Goal: Information Seeking & Learning: Learn about a topic

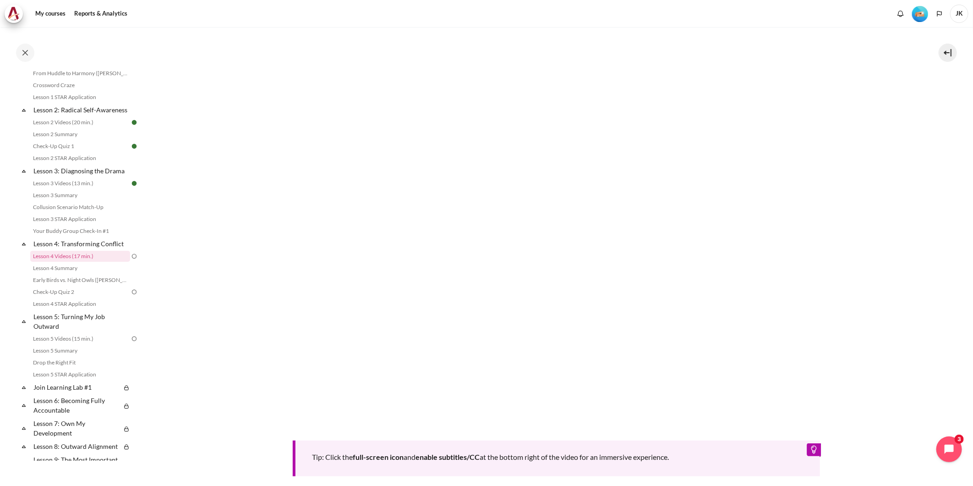
scroll to position [254, 0]
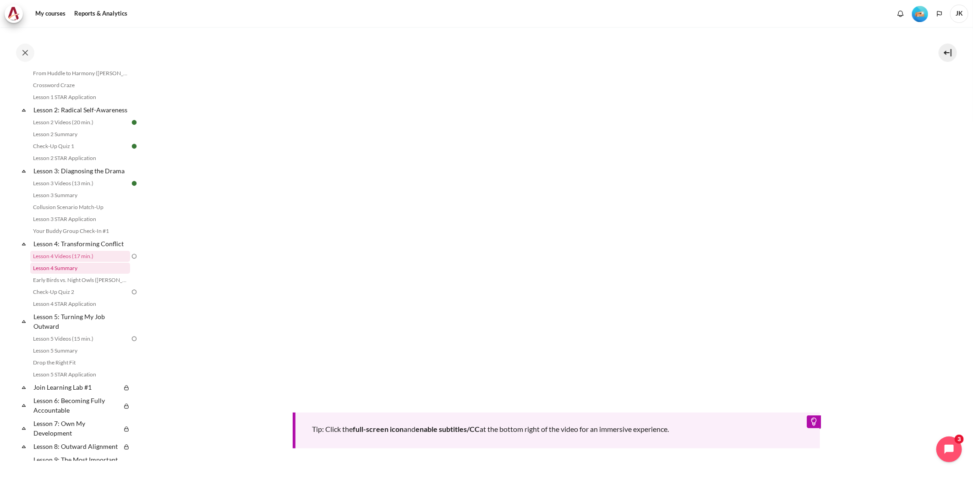
click at [67, 274] on link "Lesson 4 Summary" at bounding box center [80, 268] width 100 height 11
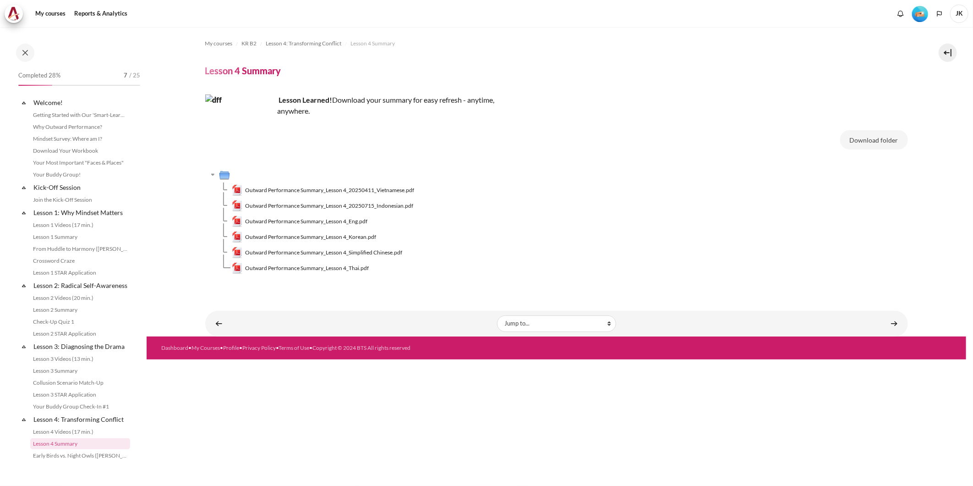
scroll to position [187, 0]
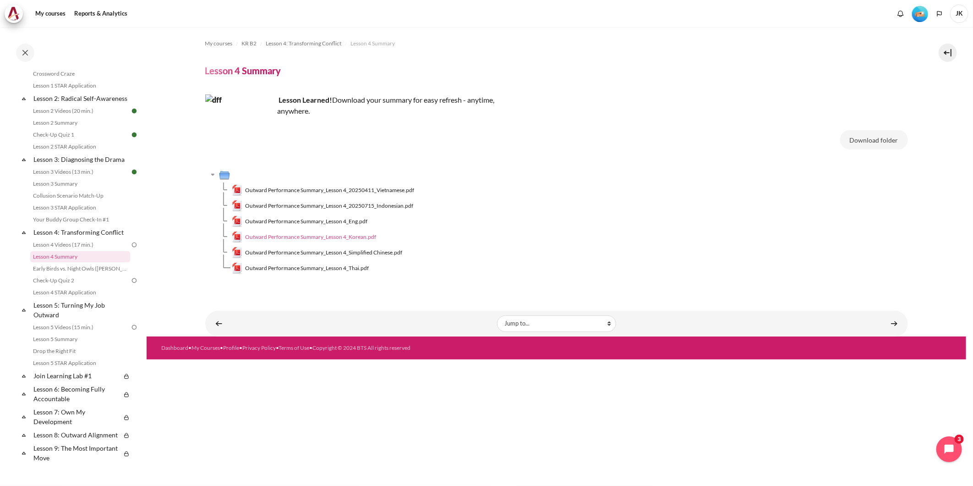
click at [346, 237] on span "Outward Performance Summary_Lesson 4_Korean.pdf" at bounding box center [310, 237] width 131 height 8
click at [92, 250] on link "Lesson 4 Videos (17 min.)" at bounding box center [80, 244] width 100 height 11
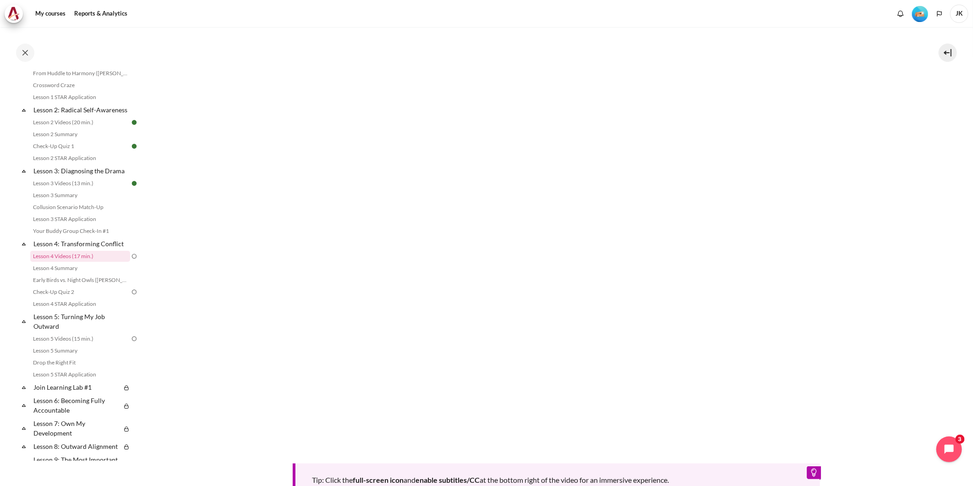
scroll to position [305, 0]
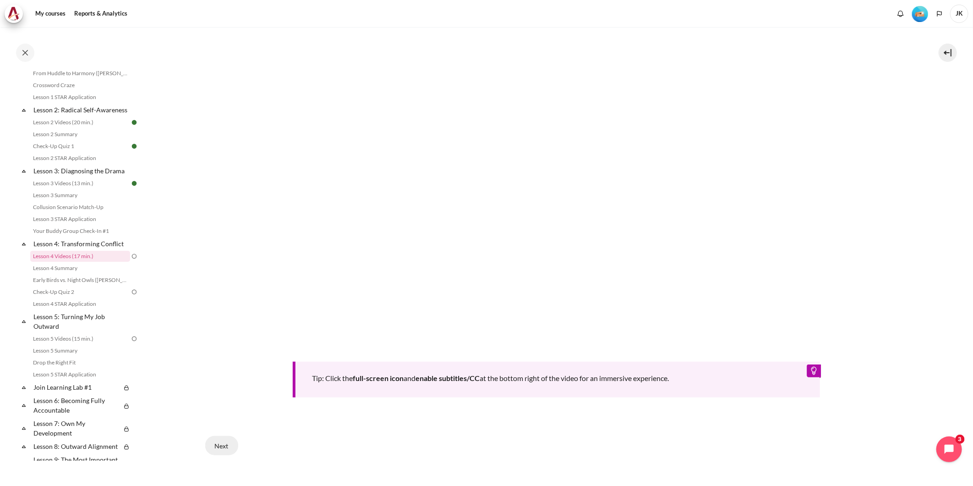
click at [218, 443] on button "Next" at bounding box center [221, 445] width 33 height 19
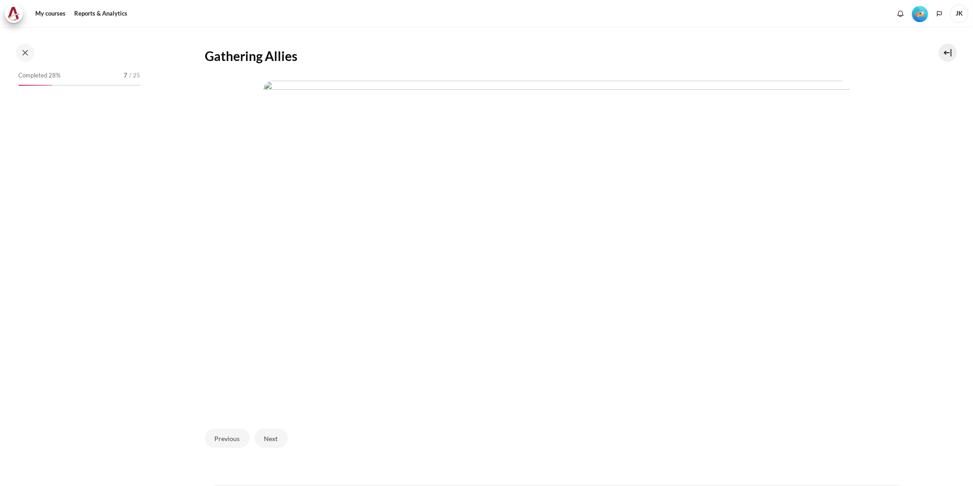
scroll to position [175, 0]
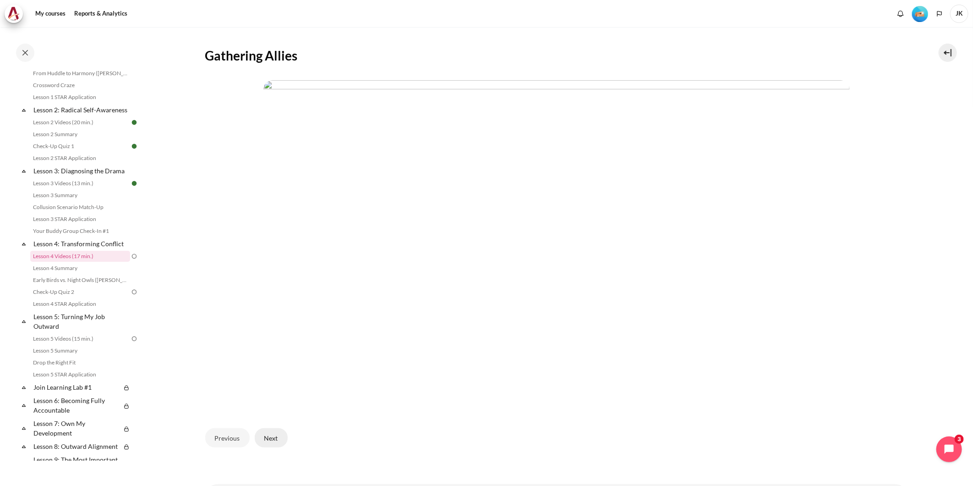
click at [281, 433] on button "Next" at bounding box center [271, 437] width 33 height 19
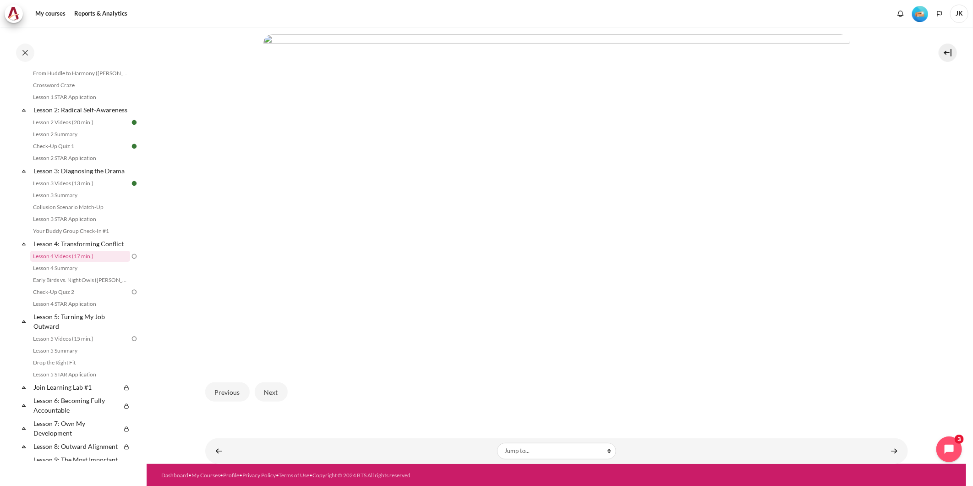
scroll to position [199, 0]
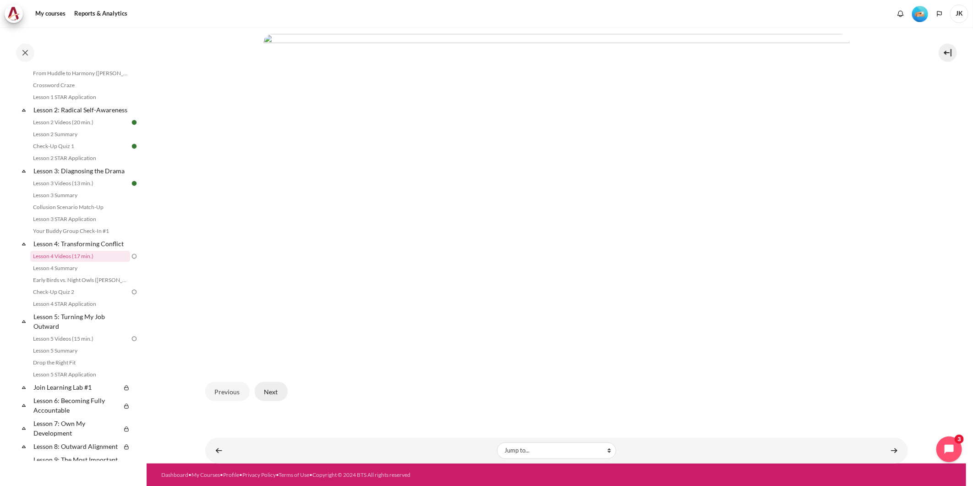
click at [283, 394] on button "Next" at bounding box center [271, 391] width 33 height 19
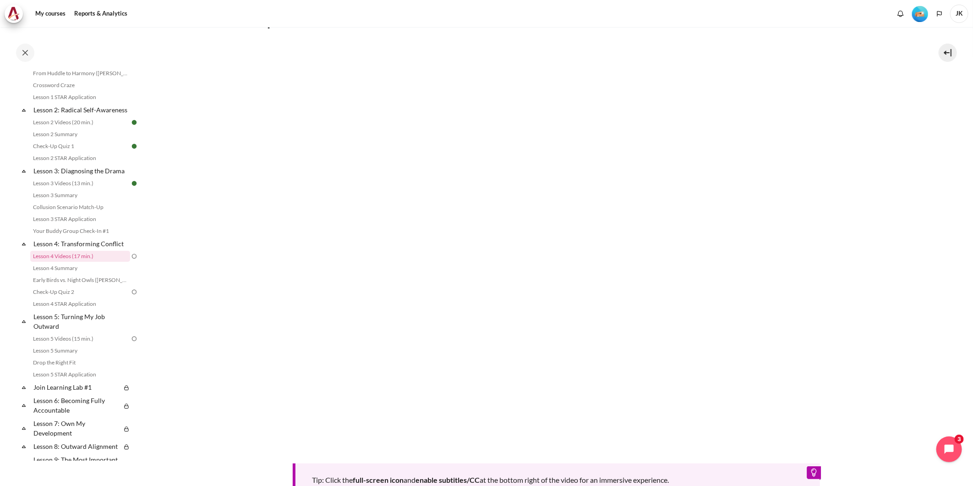
scroll to position [356, 0]
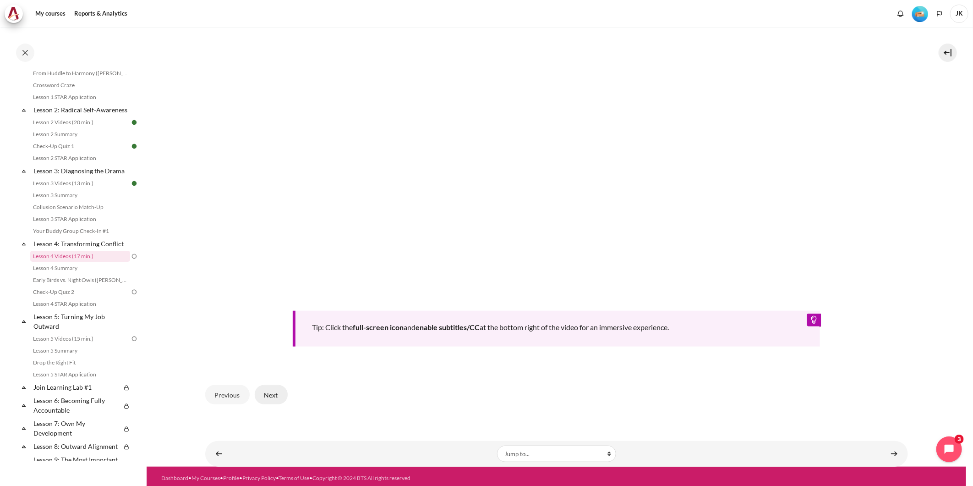
click at [277, 392] on button "Next" at bounding box center [271, 394] width 33 height 19
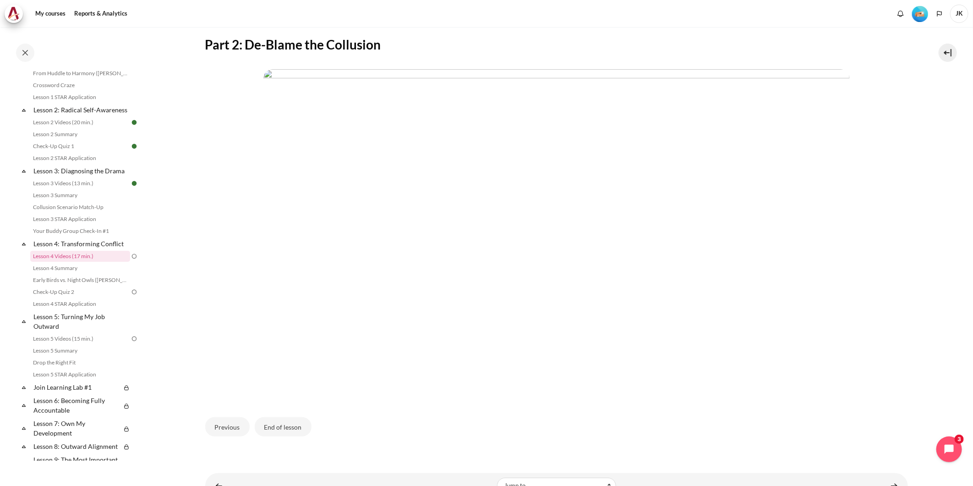
scroll to position [148, 0]
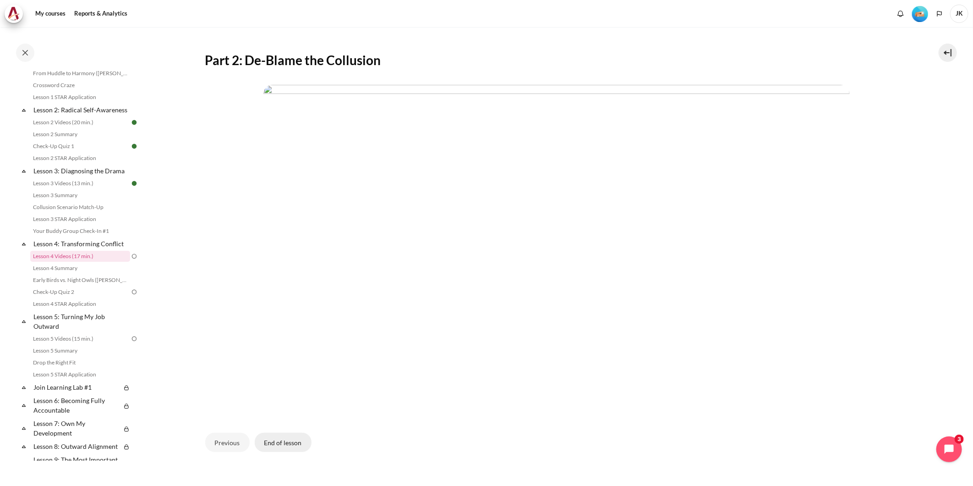
click at [286, 447] on button "End of lesson" at bounding box center [283, 442] width 57 height 19
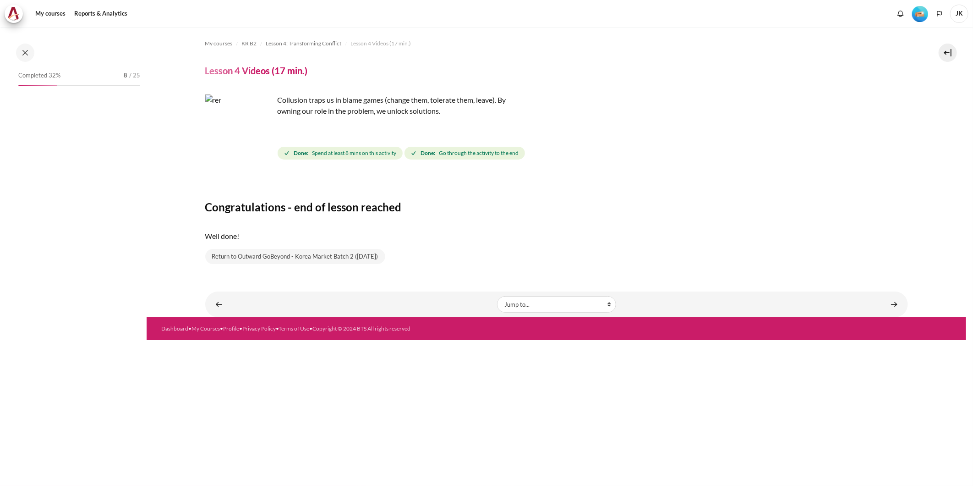
scroll to position [175, 0]
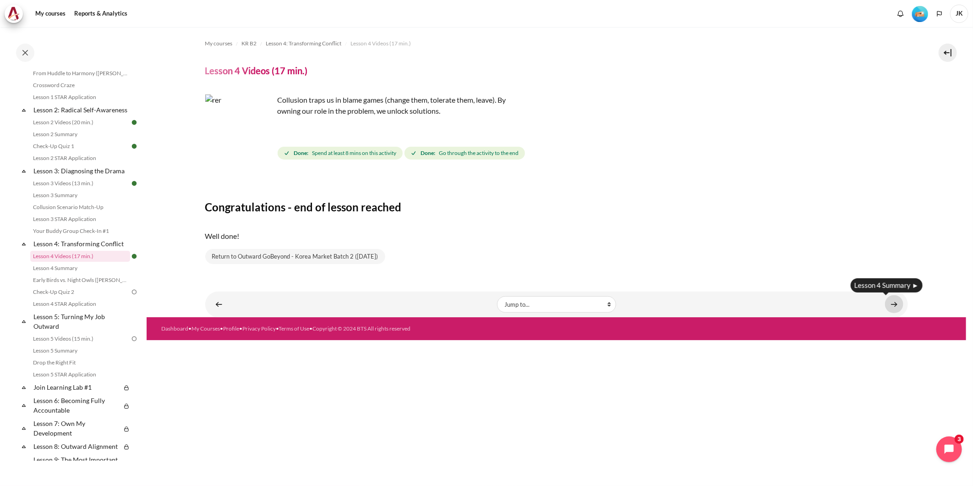
click at [892, 306] on link "Content" at bounding box center [894, 304] width 18 height 18
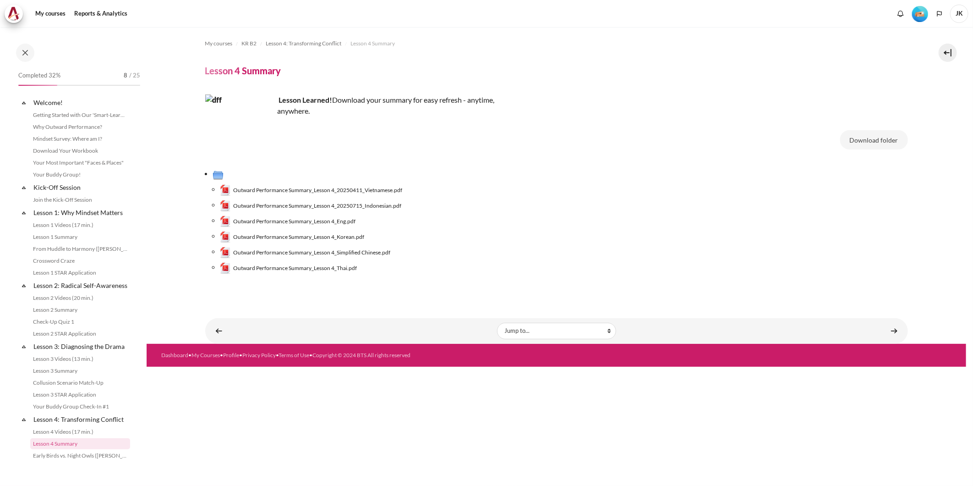
scroll to position [187, 0]
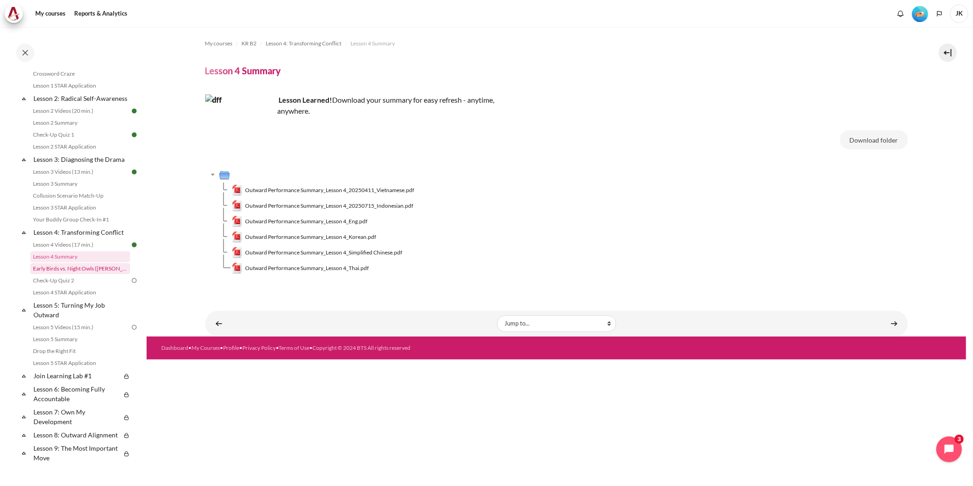
click at [89, 274] on link "Early Birds vs. Night Owls ([PERSON_NAME]'s Story)" at bounding box center [80, 268] width 100 height 11
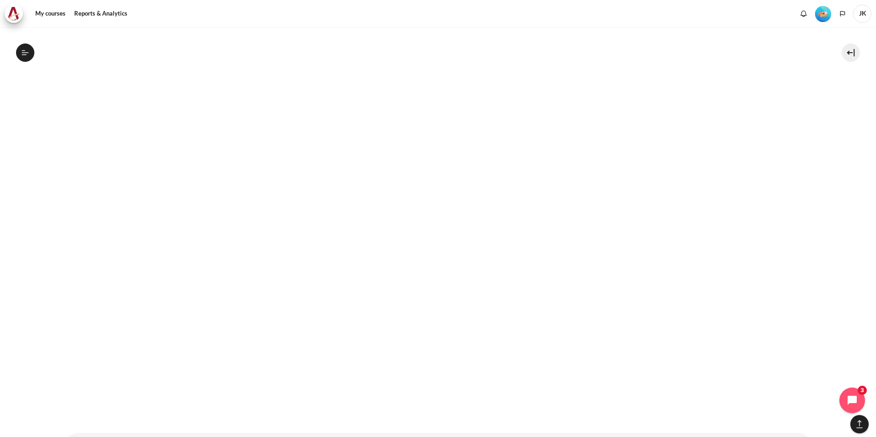
scroll to position [1091, 0]
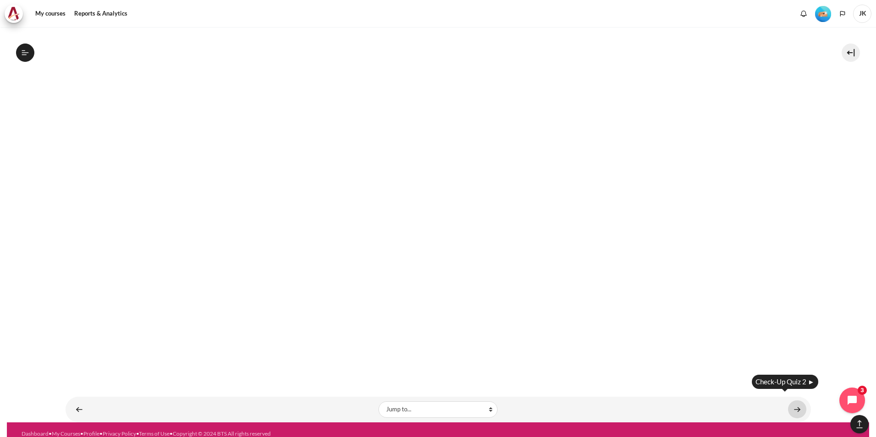
click at [790, 401] on link "Content" at bounding box center [797, 409] width 18 height 18
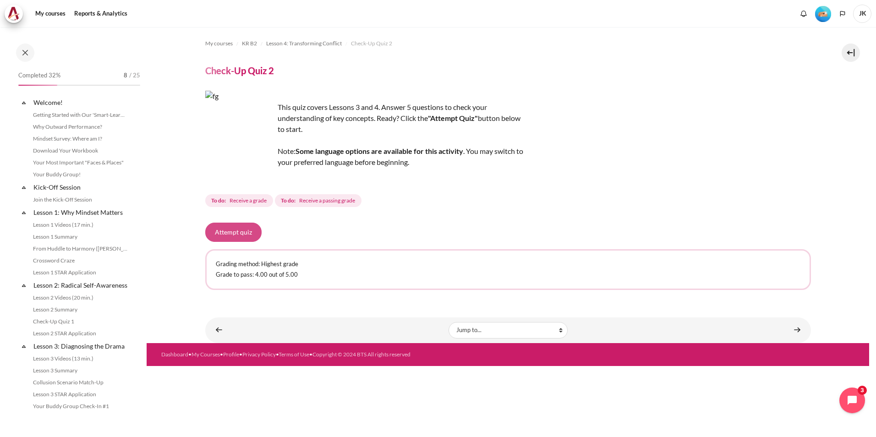
scroll to position [236, 0]
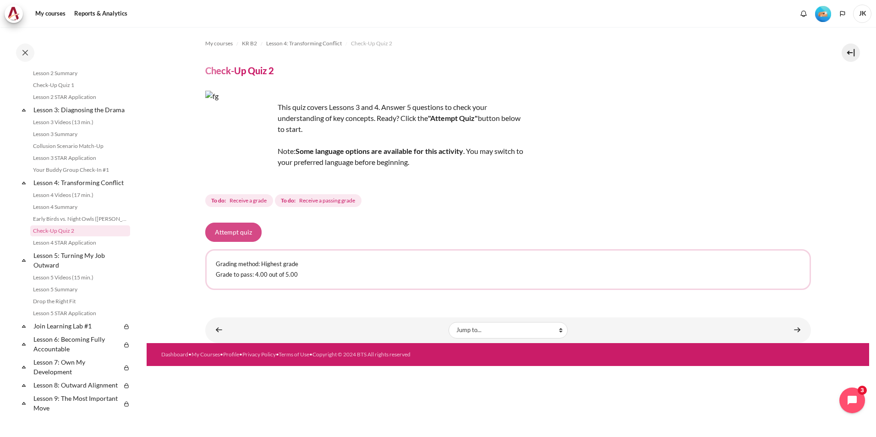
click at [246, 233] on button "Attempt quiz" at bounding box center [233, 232] width 56 height 19
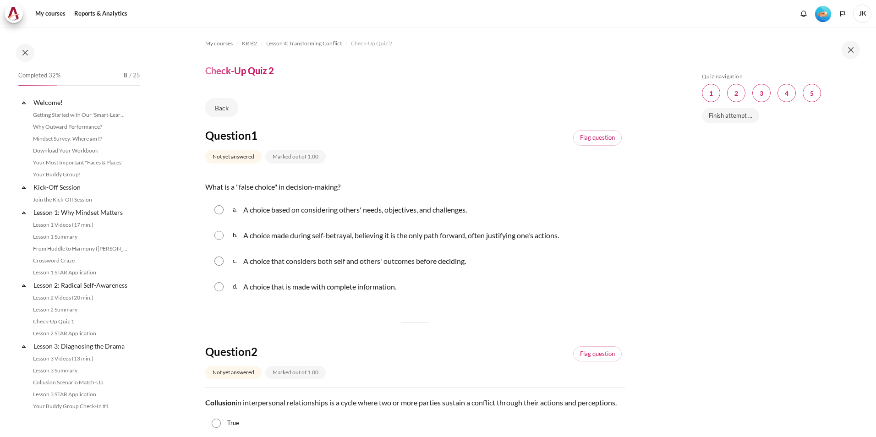
scroll to position [236, 0]
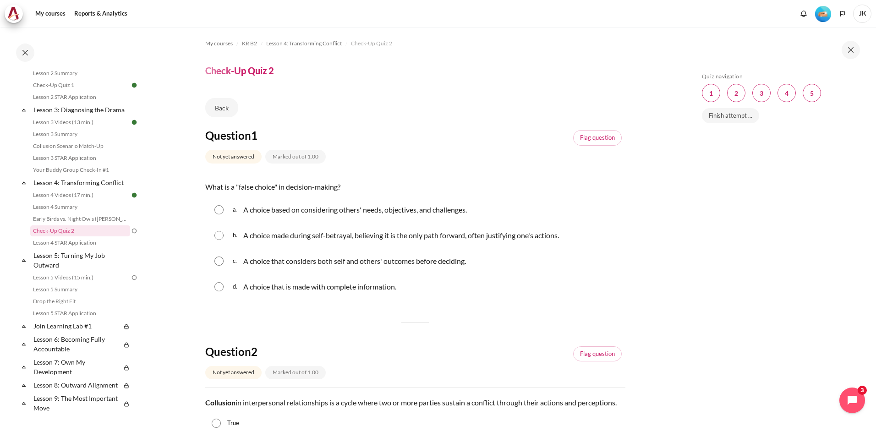
click at [325, 263] on p "A choice that considers both self and others' outcomes before deciding." at bounding box center [354, 261] width 223 height 11
radio input "true"
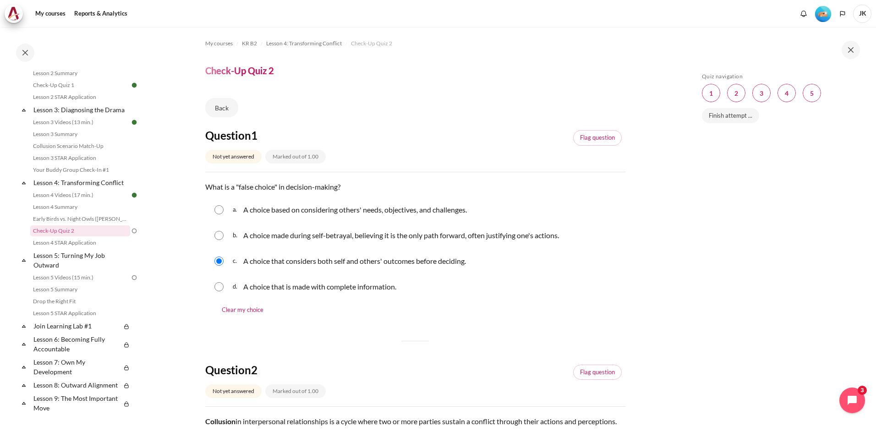
click at [290, 282] on p "A choice that is made with complete information." at bounding box center [319, 286] width 153 height 11
radio input "true"
click at [304, 257] on p "A choice that considers both self and others' outcomes before deciding." at bounding box center [354, 261] width 223 height 11
radio input "true"
click at [329, 212] on p "A choice based on considering others' needs, objectives, and challenges." at bounding box center [355, 209] width 224 height 11
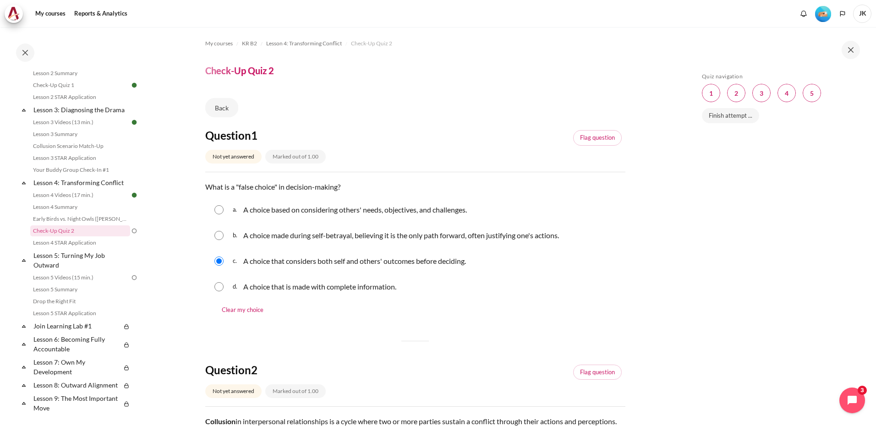
radio input "true"
click at [391, 244] on div "b. A choice made during self-betrayal, believing it is the only path forward, o…" at bounding box center [415, 236] width 420 height 24
click at [393, 239] on p "A choice made during self-betrayal, believing it is the only path forward, ofte…" at bounding box center [401, 235] width 316 height 11
radio input "true"
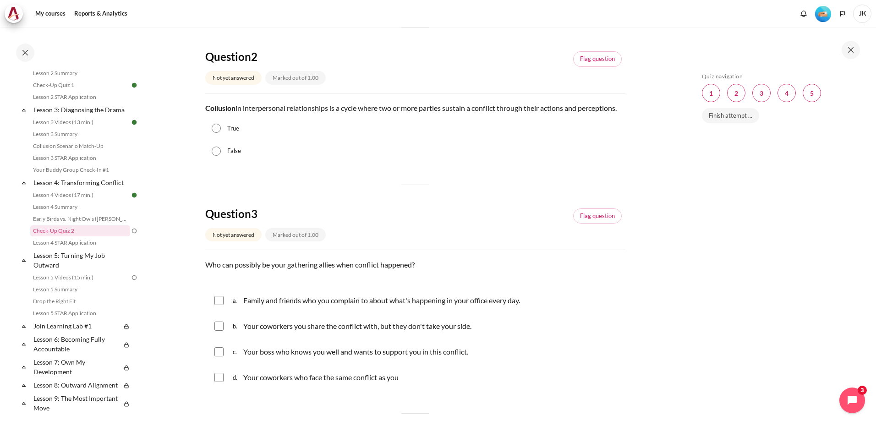
scroll to position [321, 0]
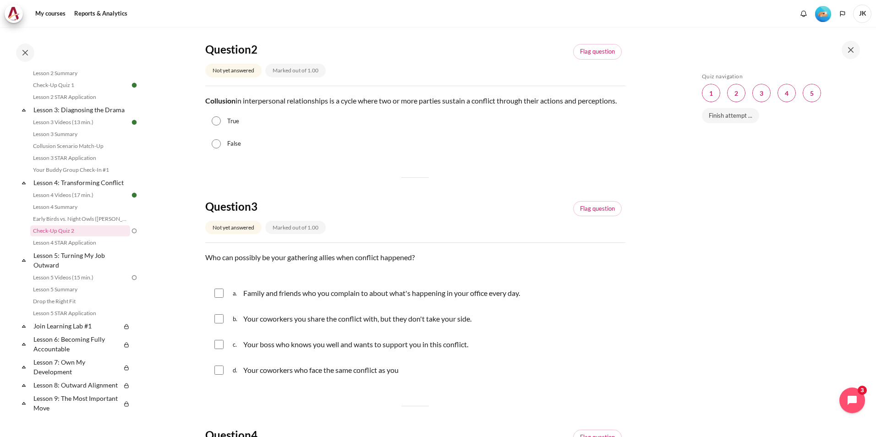
click at [214, 126] on input "True" at bounding box center [216, 120] width 9 height 9
radio input "true"
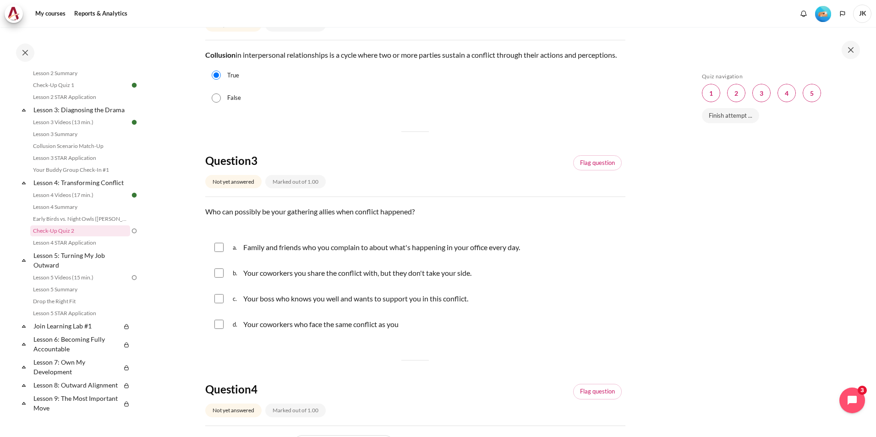
click at [218, 252] on input "Content" at bounding box center [218, 247] width 9 height 9
checkbox input "true"
click at [221, 303] on input "Content" at bounding box center [218, 298] width 9 height 9
checkbox input "true"
click at [219, 329] on input "Content" at bounding box center [218, 324] width 9 height 9
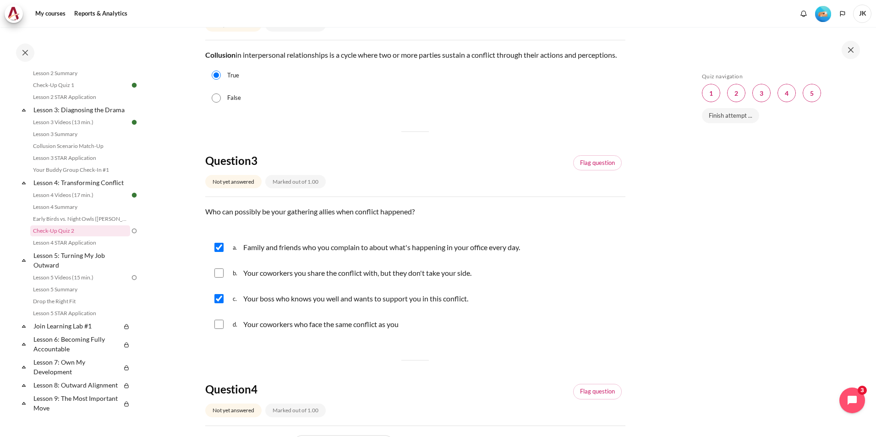
checkbox input "true"
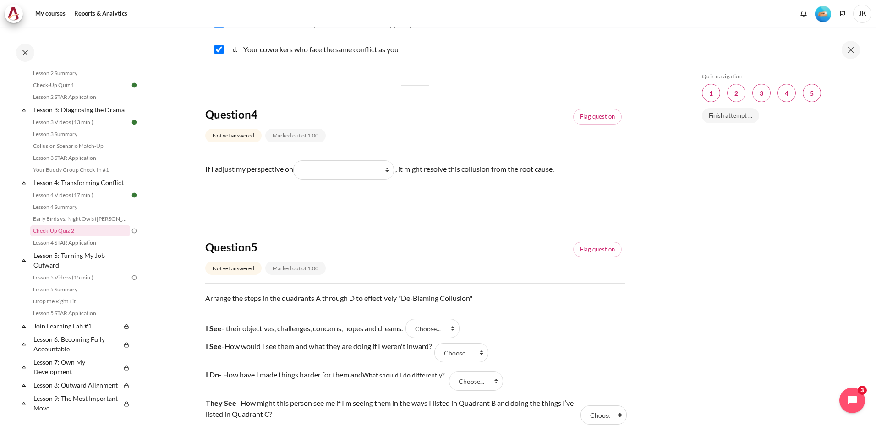
scroll to position [687, 0]
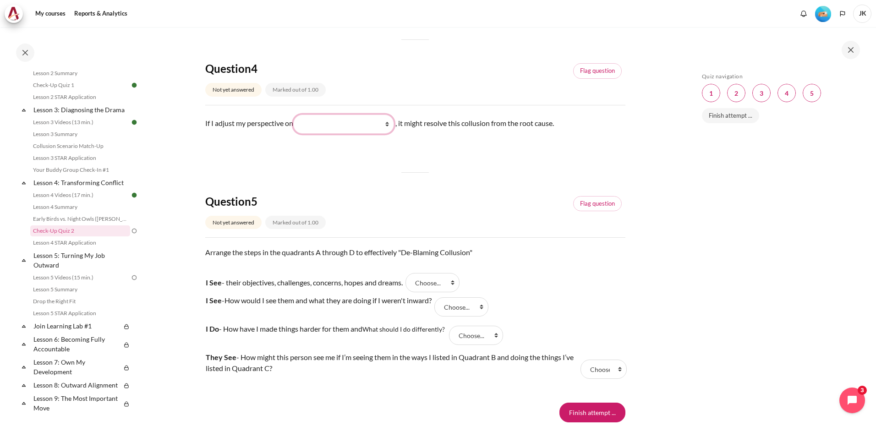
click at [393, 134] on select "What I do What they do What they see and feel What I see and feel about what th…" at bounding box center [343, 124] width 101 height 19
click at [460, 150] on div "If I adjust my perspective on Blank 1 Question 4 What I do What they do What th…" at bounding box center [415, 133] width 420 height 36
click at [391, 134] on select "What I do What they do What they see and feel What I see and feel about what th…" at bounding box center [343, 124] width 101 height 19
click at [448, 292] on select "Choose... A C B D" at bounding box center [432, 282] width 54 height 19
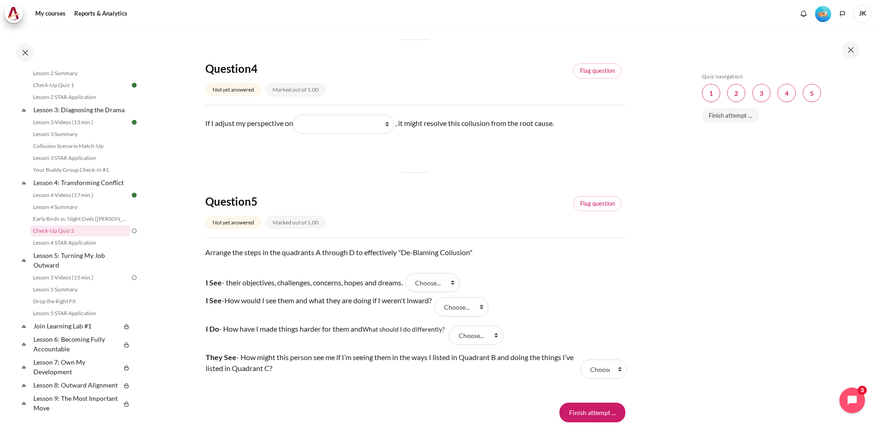
click at [498, 290] on tr "I See - their objectives, challenges, concerns, hopes and dreams. Answer 1 Ques…" at bounding box center [415, 283] width 420 height 20
click at [386, 134] on select "What I do What they do What they see and feel What I see and feel about what th…" at bounding box center [343, 124] width 101 height 19
select select "4"
click at [296, 125] on select "What I do What they do What they see and feel What I see and feel about what th…" at bounding box center [343, 124] width 101 height 19
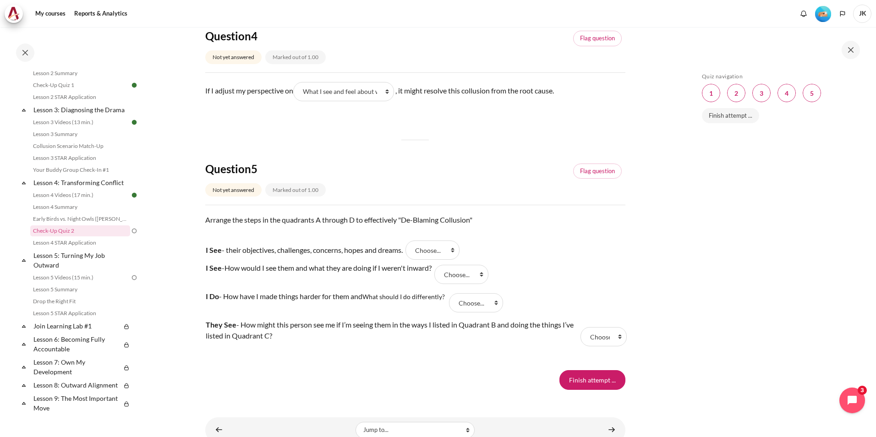
scroll to position [733, 0]
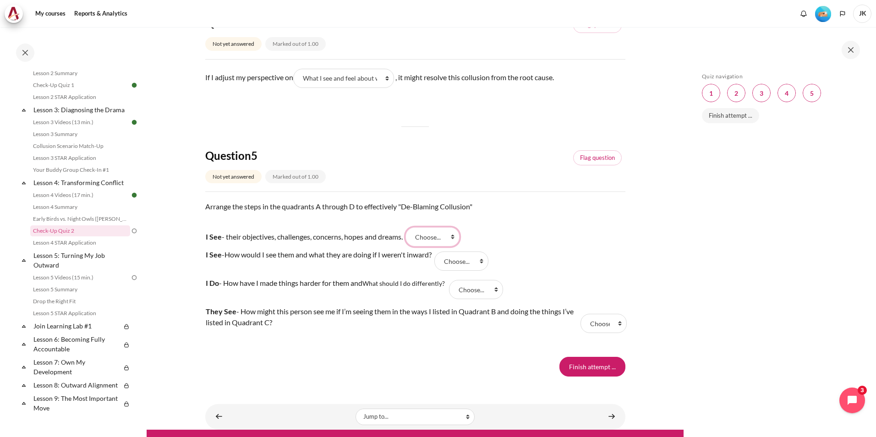
click at [450, 242] on select "Choose... A C B D" at bounding box center [432, 236] width 54 height 19
select select "1"
click at [411, 238] on select "Choose... A C B D" at bounding box center [432, 236] width 54 height 19
click at [461, 271] on select "Choose... A C B D" at bounding box center [461, 261] width 54 height 19
select select "3"
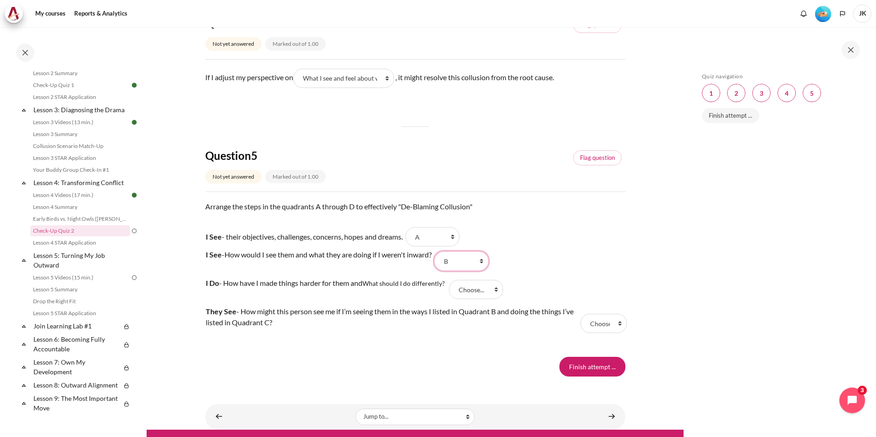
click at [440, 263] on select "Choose... A C B D" at bounding box center [461, 261] width 54 height 19
click at [479, 299] on select "Choose... A C B D" at bounding box center [476, 289] width 54 height 19
select select "2"
click at [451, 291] on select "Choose... A C B D" at bounding box center [476, 289] width 54 height 19
click at [582, 333] on select "Choose... A C B D" at bounding box center [604, 323] width 46 height 19
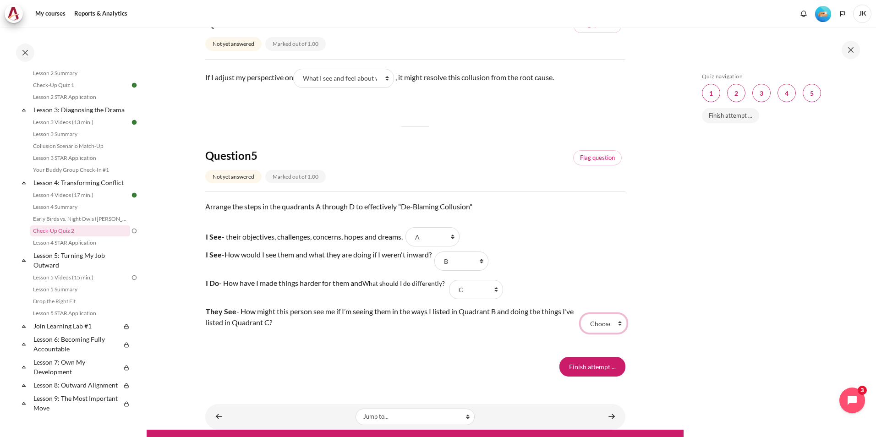
select select "4"
click at [581, 325] on select "Choose... A C B D" at bounding box center [604, 323] width 46 height 19
click at [588, 376] on input "Finish attempt ..." at bounding box center [592, 366] width 66 height 19
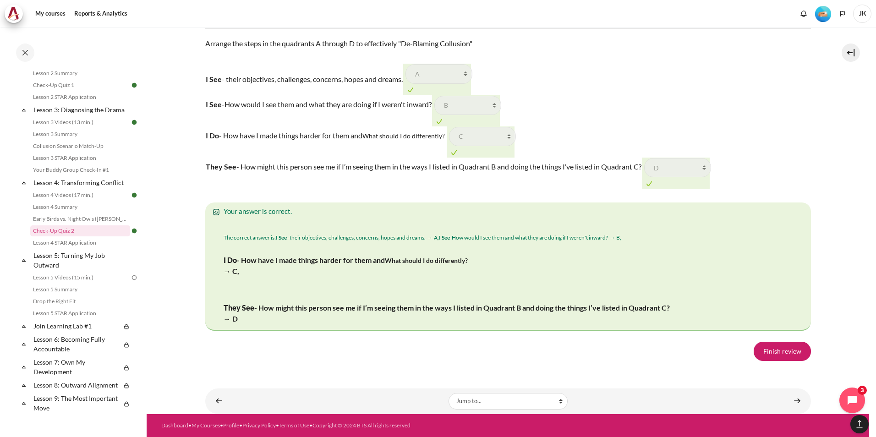
scroll to position [1466, 0]
click at [790, 361] on link "Finish review" at bounding box center [782, 351] width 57 height 19
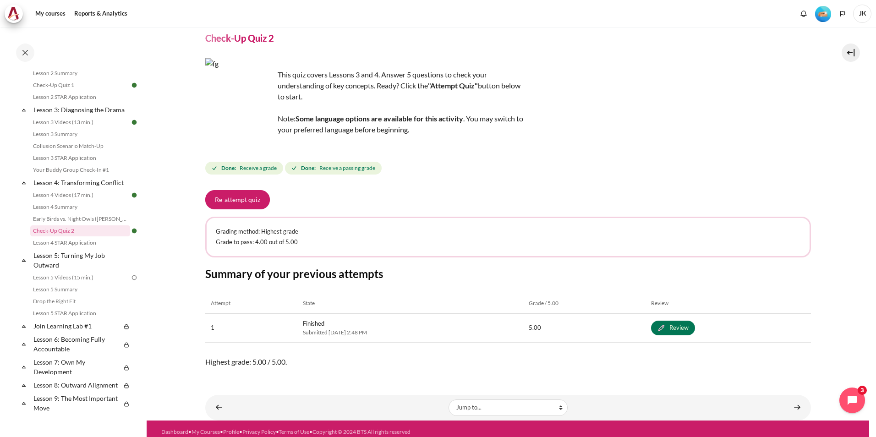
scroll to position [39, 0]
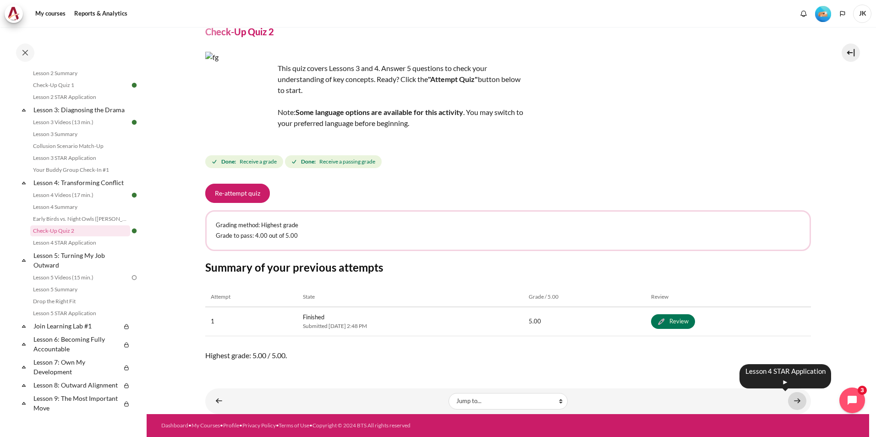
click at [797, 402] on link "Content" at bounding box center [797, 401] width 18 height 18
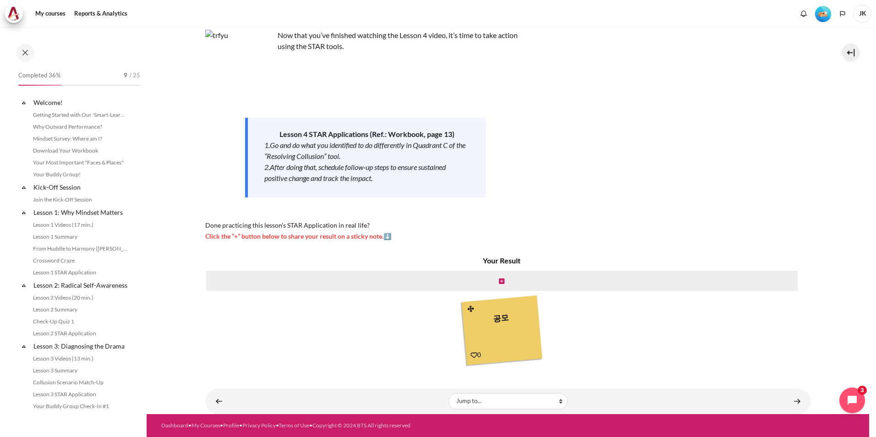
scroll to position [248, 0]
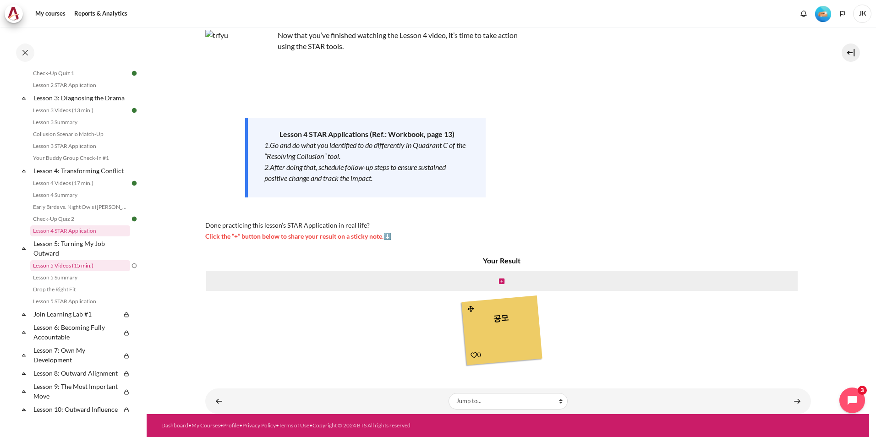
click at [98, 271] on link "Lesson 5 Videos (15 min.)" at bounding box center [80, 265] width 100 height 11
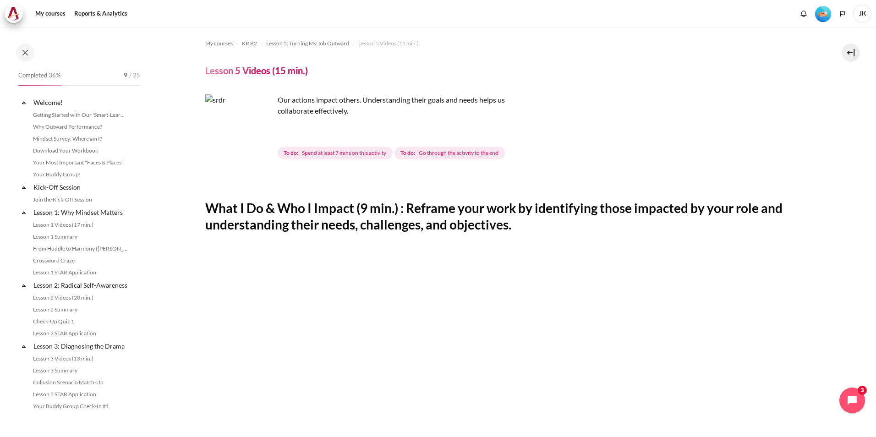
scroll to position [283, 0]
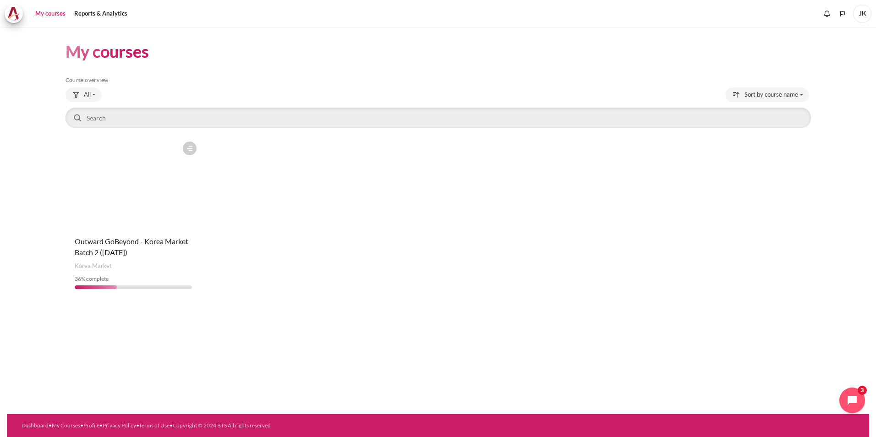
click at [175, 205] on figure "Content" at bounding box center [134, 183] width 136 height 92
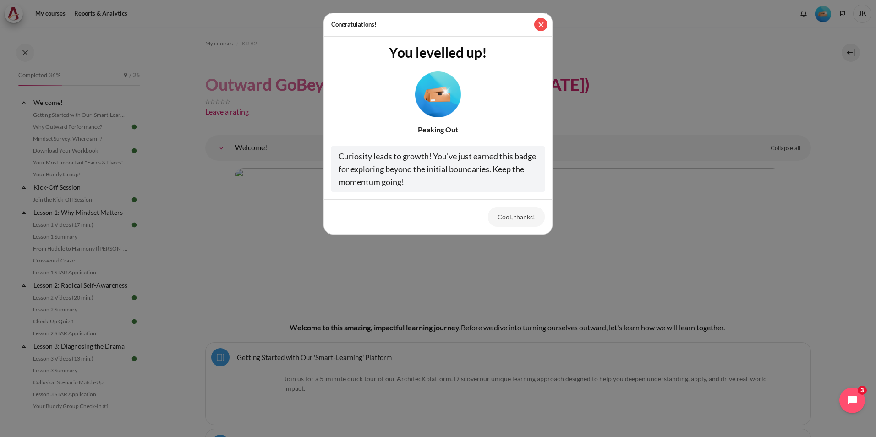
click at [543, 27] on button "Close" at bounding box center [540, 24] width 13 height 13
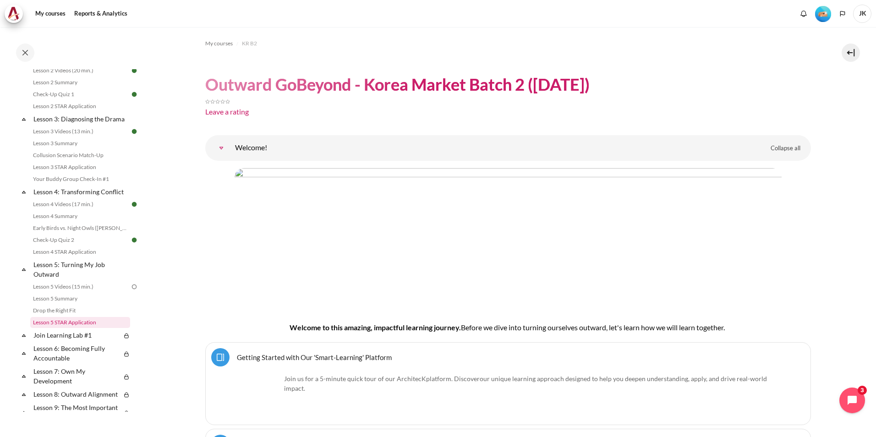
scroll to position [229, 0]
click at [88, 290] on link "Lesson 5 Videos (15 min.)" at bounding box center [80, 284] width 100 height 11
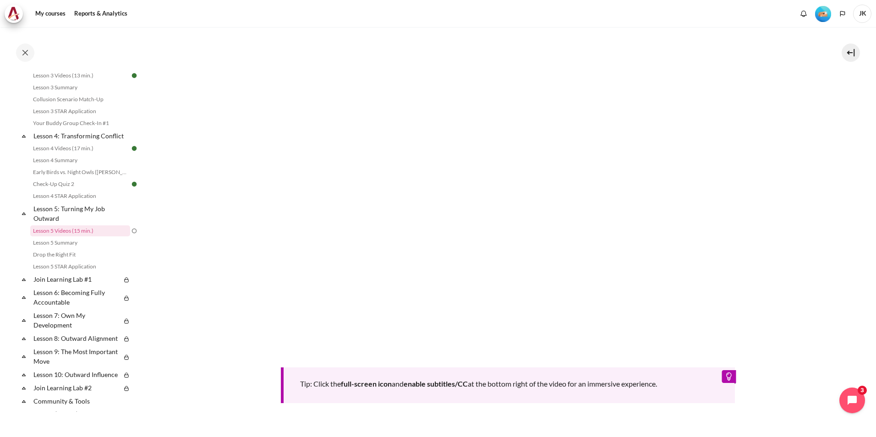
scroll to position [321, 0]
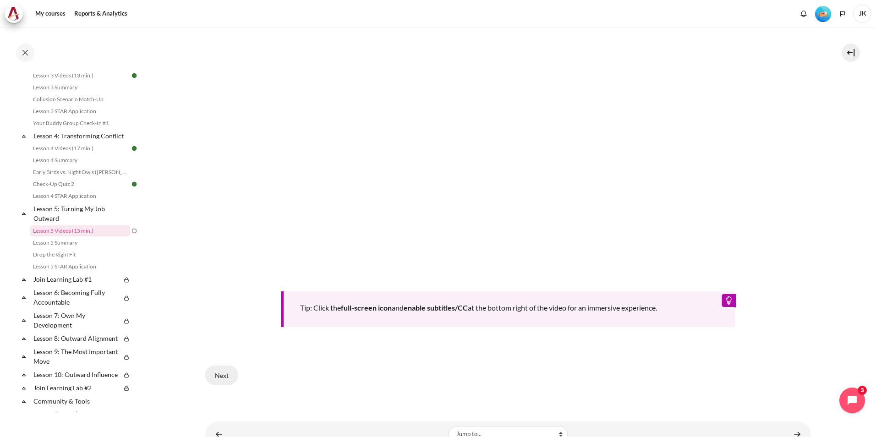
click at [219, 380] on button "Next" at bounding box center [221, 375] width 33 height 19
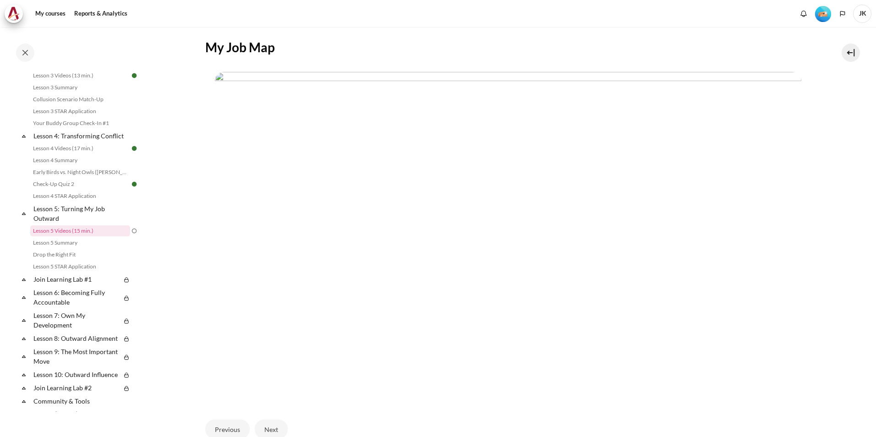
scroll to position [183, 0]
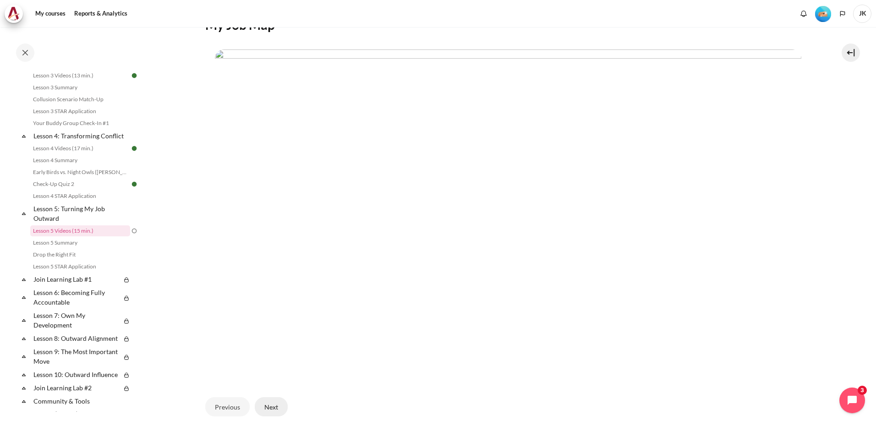
click at [276, 408] on button "Next" at bounding box center [271, 406] width 33 height 19
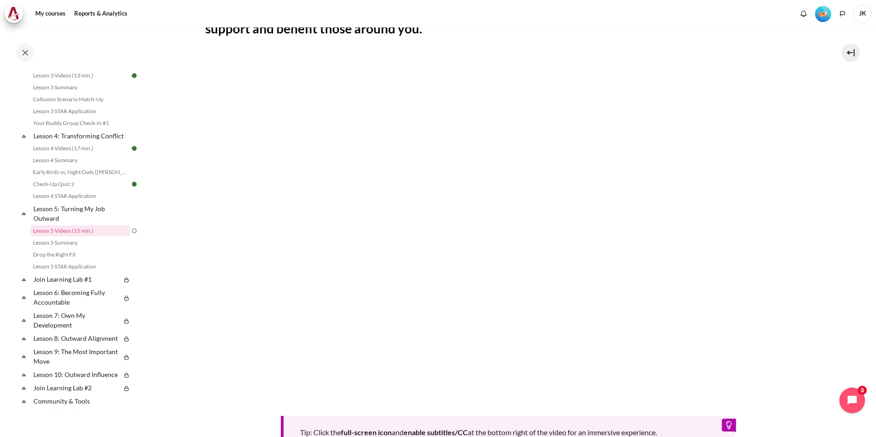
scroll to position [183, 0]
